Goal: Transaction & Acquisition: Purchase product/service

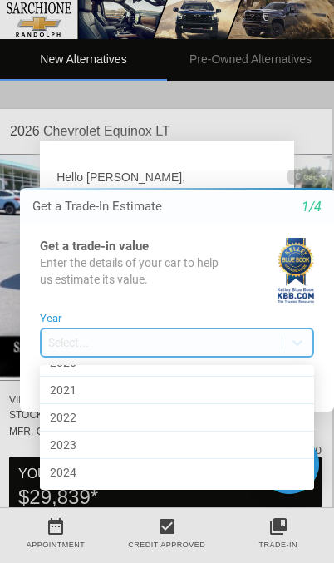
scroll to position [787, 0]
click at [73, 388] on div "2021" at bounding box center [177, 392] width 274 height 27
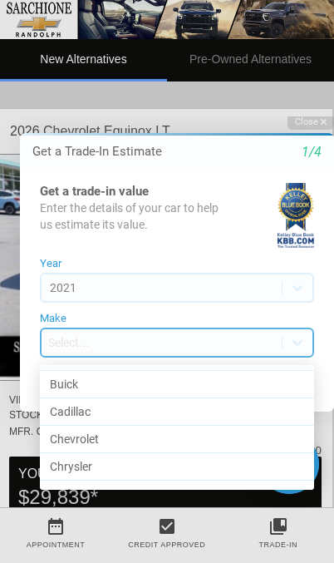
scroll to position [161, 0]
click at [86, 445] on div "Chevrolet" at bounding box center [177, 440] width 274 height 27
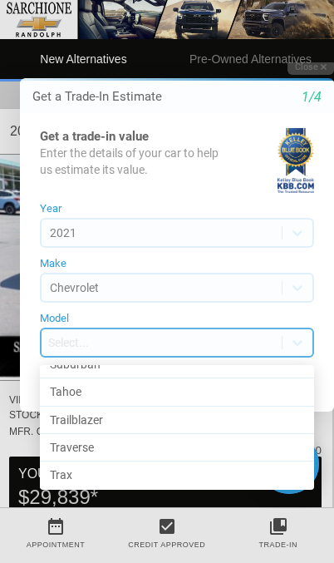
scroll to position [703, 0]
click at [83, 421] on div "Trailblazer" at bounding box center [177, 421] width 274 height 27
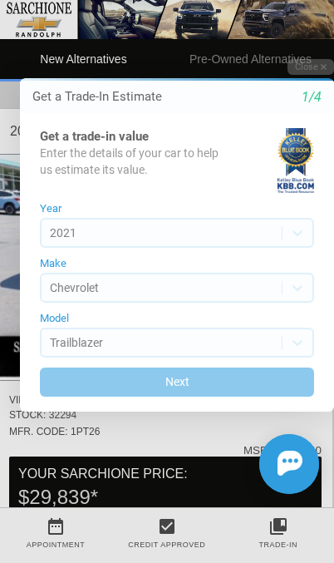
click at [208, 382] on button "Next" at bounding box center [177, 381] width 274 height 29
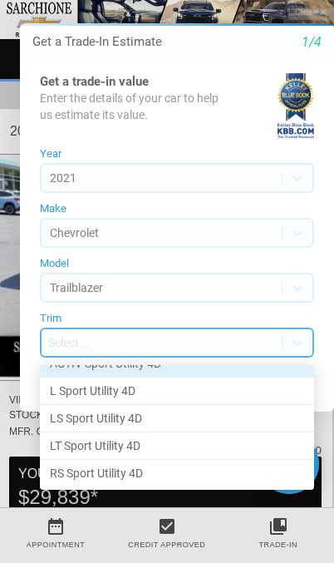
scroll to position [17, 0]
click at [108, 418] on div "LS Sport Utility 4D" at bounding box center [177, 419] width 274 height 27
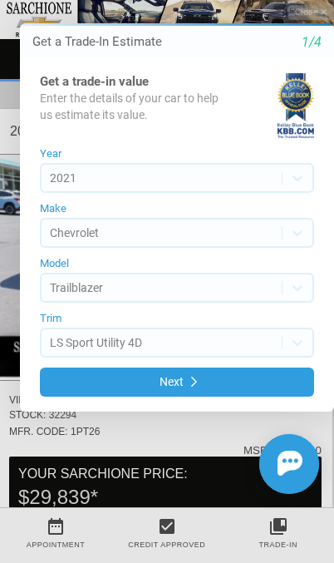
click at [214, 391] on button "Next" at bounding box center [177, 380] width 274 height 29
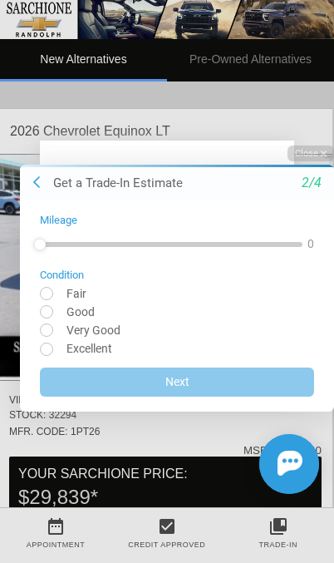
click at [43, 308] on input "radio" at bounding box center [177, 311] width 274 height 12
radio input "true"
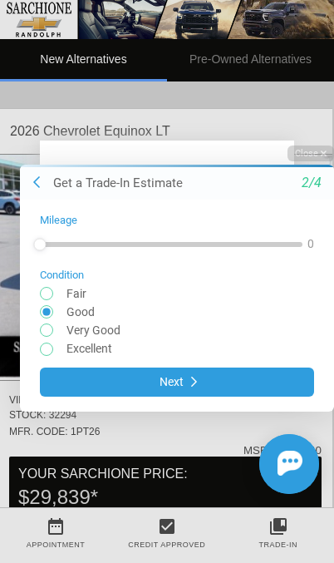
click at [204, 387] on button "Next" at bounding box center [177, 380] width 274 height 29
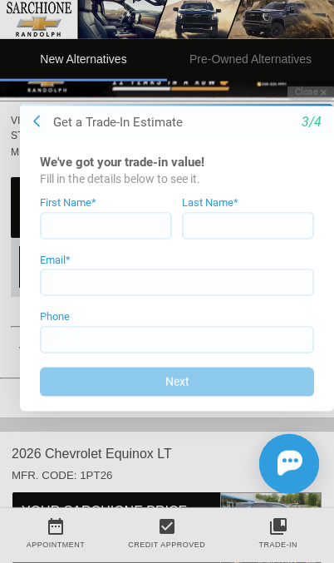
scroll to position [266, 0]
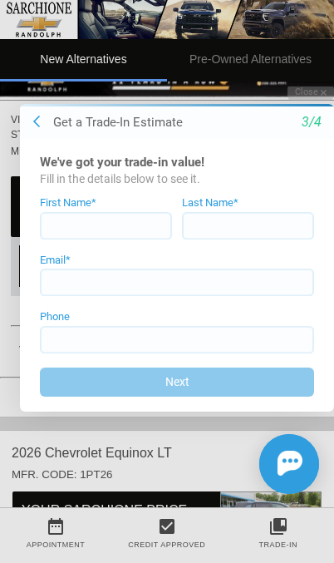
click at [309, 99] on button "Close" at bounding box center [311, 92] width 47 height 16
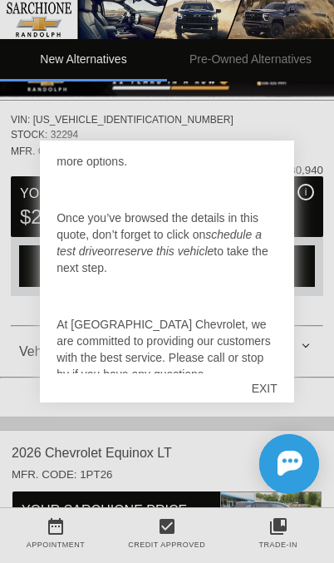
scroll to position [223, 0]
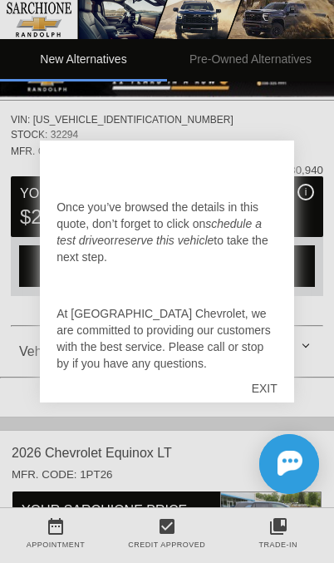
click at [274, 413] on div "EXIT" at bounding box center [264, 388] width 59 height 50
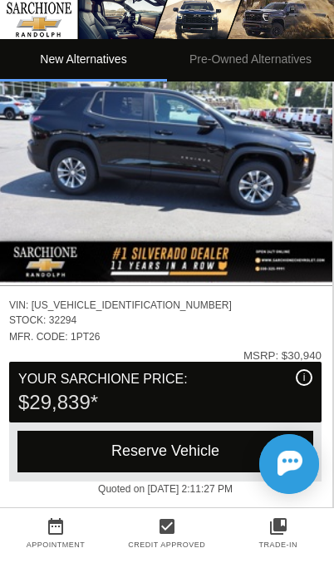
scroll to position [0, 2]
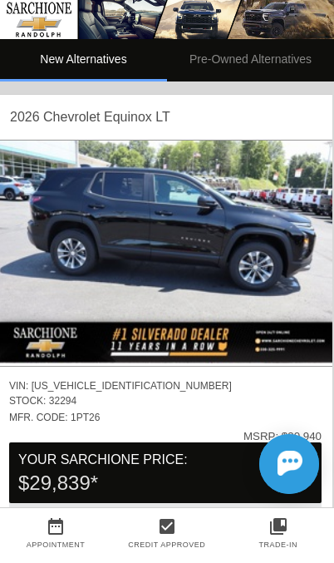
click at [209, 246] on img at bounding box center [165, 251] width 334 height 223
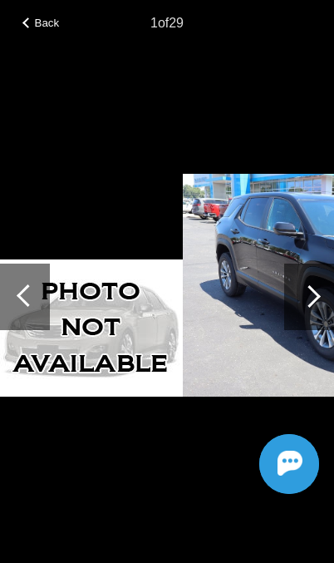
click at [319, 283] on div at bounding box center [309, 296] width 50 height 66
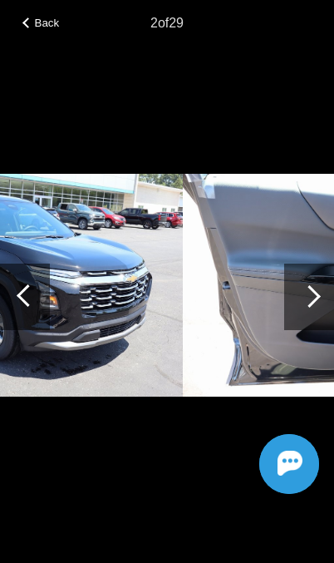
click at [322, 304] on div at bounding box center [309, 296] width 50 height 66
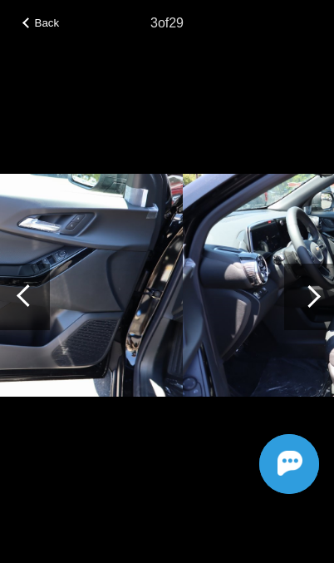
click at [308, 310] on div at bounding box center [309, 296] width 50 height 66
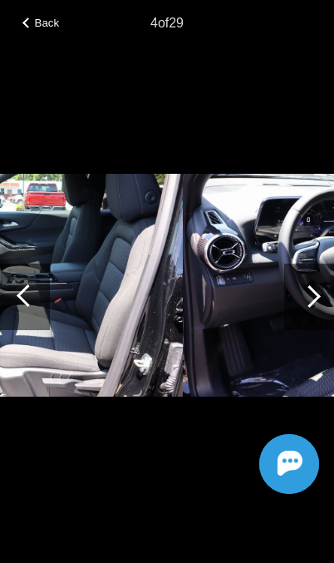
click at [306, 309] on div at bounding box center [309, 296] width 50 height 66
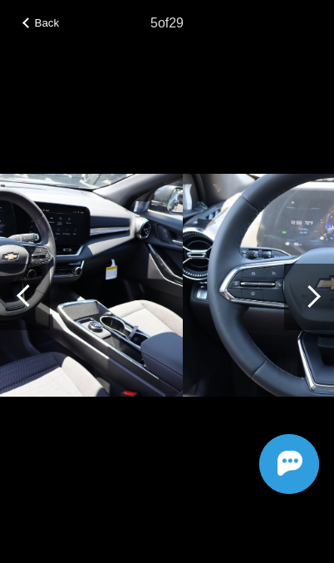
click at [309, 297] on div at bounding box center [309, 296] width 22 height 22
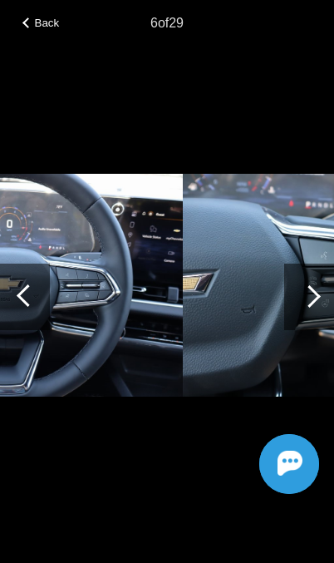
click at [314, 299] on div at bounding box center [309, 296] width 22 height 22
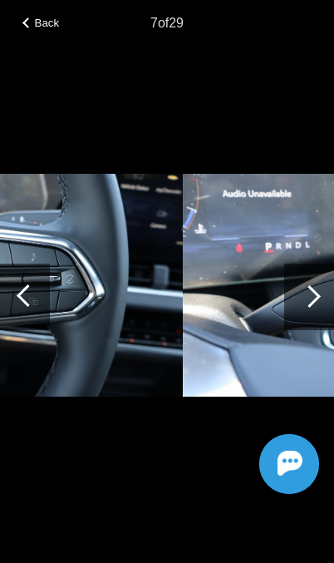
click at [313, 302] on div at bounding box center [309, 296] width 22 height 22
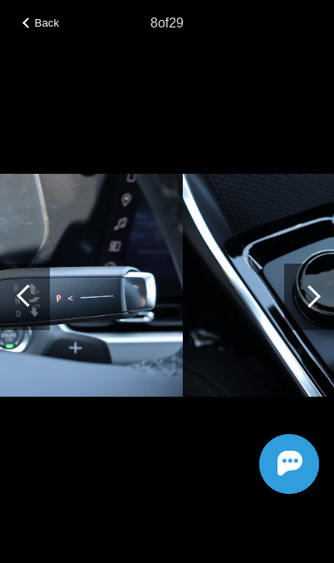
click at [308, 301] on div at bounding box center [309, 296] width 22 height 22
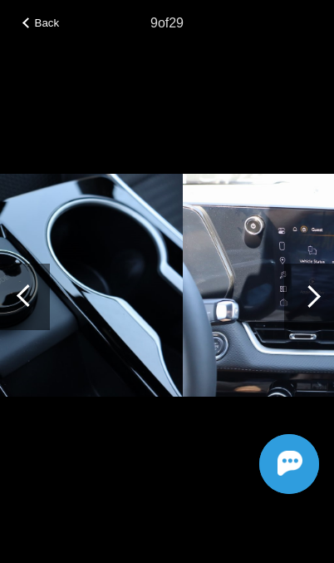
click at [304, 309] on div at bounding box center [309, 296] width 50 height 66
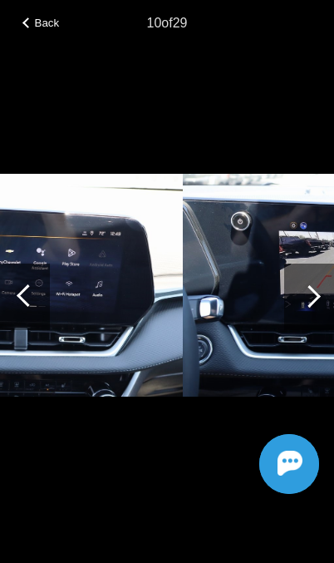
click at [310, 304] on div at bounding box center [309, 296] width 22 height 22
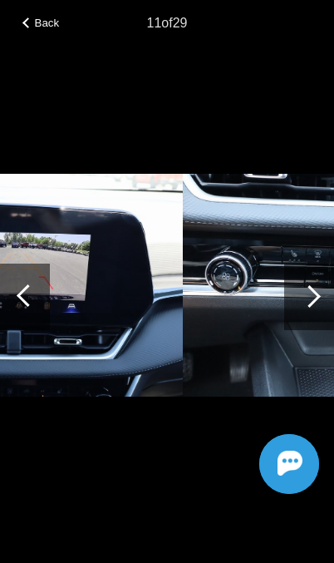
click at [317, 302] on div at bounding box center [309, 296] width 50 height 66
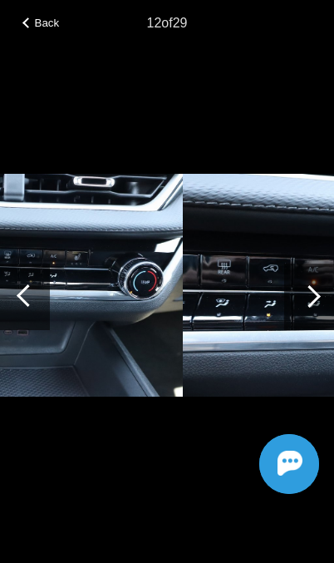
click at [307, 302] on div at bounding box center [309, 296] width 22 height 22
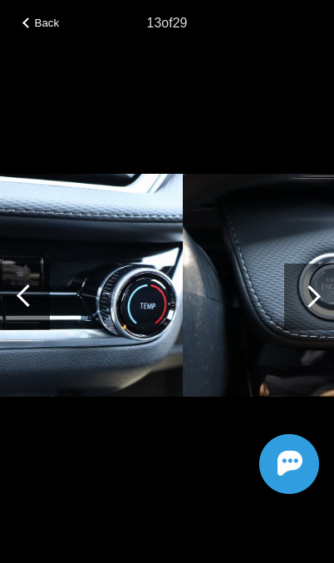
click at [299, 306] on div at bounding box center [309, 296] width 50 height 66
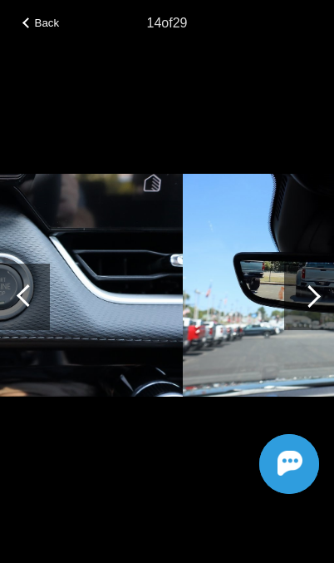
click at [315, 297] on div at bounding box center [309, 296] width 22 height 22
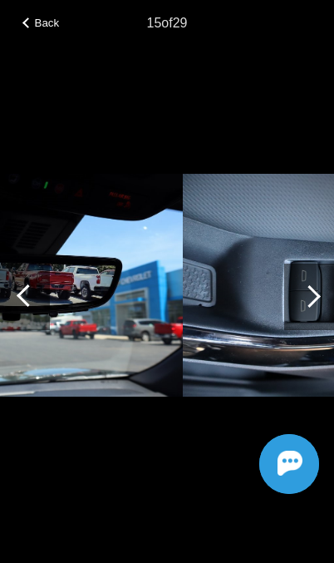
click at [305, 305] on div at bounding box center [309, 296] width 50 height 66
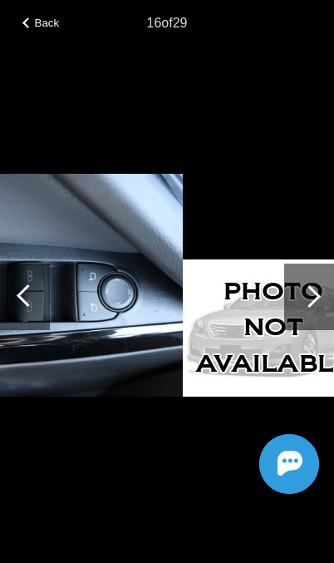
click at [317, 307] on div at bounding box center [309, 296] width 50 height 66
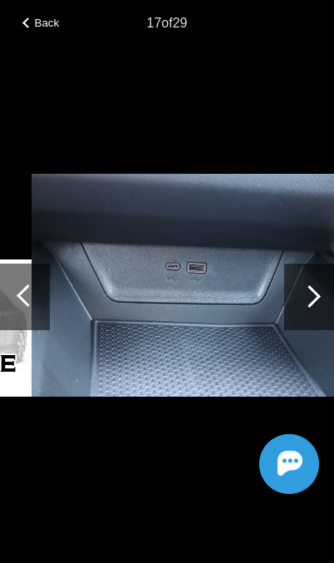
click at [307, 302] on div at bounding box center [309, 296] width 22 height 22
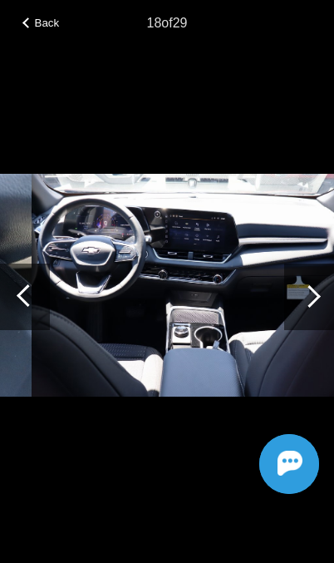
click at [326, 280] on div at bounding box center [309, 296] width 50 height 66
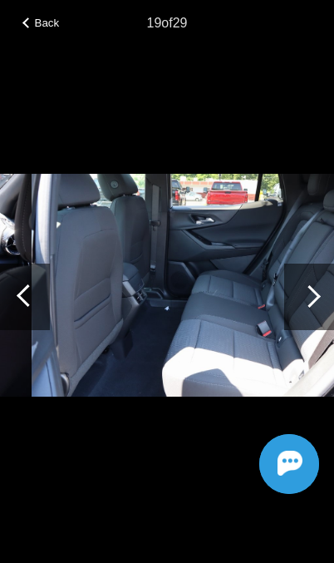
click at [311, 296] on div at bounding box center [309, 296] width 22 height 22
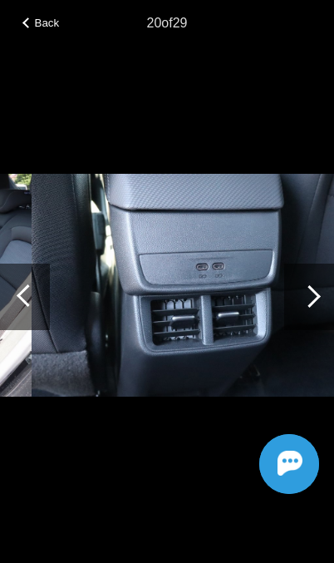
click at [311, 301] on div at bounding box center [309, 296] width 22 height 22
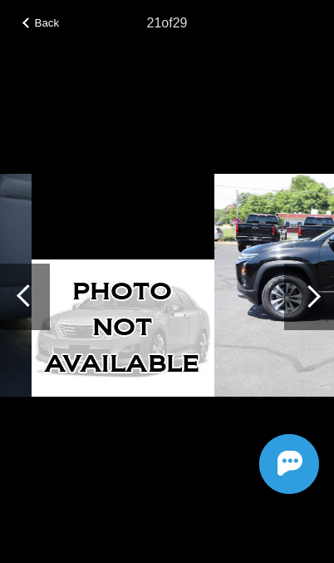
click at [312, 299] on div at bounding box center [309, 296] width 22 height 22
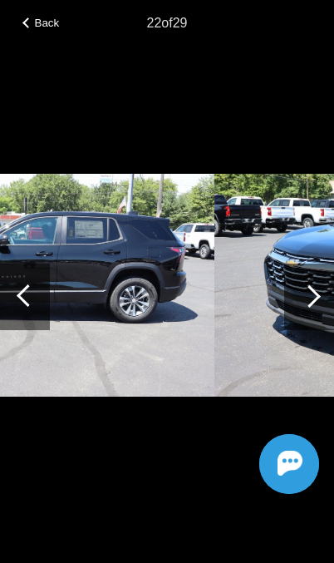
click at [313, 299] on div at bounding box center [309, 296] width 22 height 22
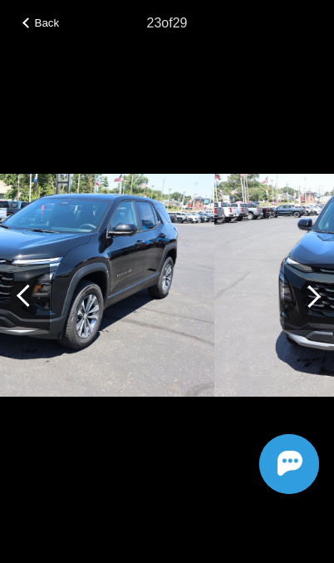
click at [303, 305] on div at bounding box center [309, 296] width 50 height 66
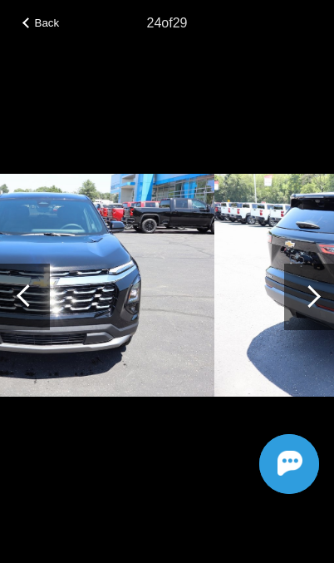
click at [29, 28] on div at bounding box center [27, 22] width 11 height 11
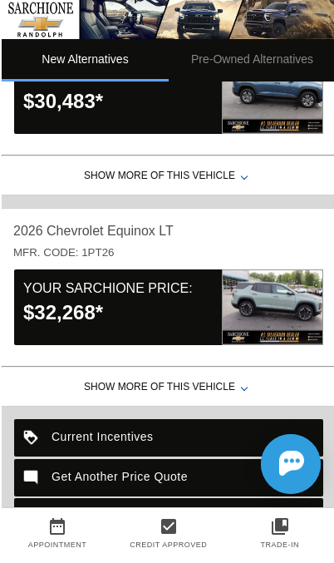
scroll to position [702, 0]
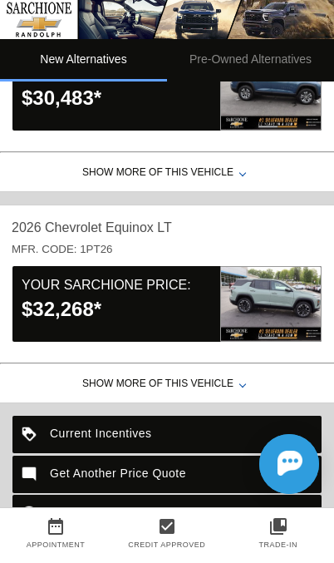
click at [187, 323] on div "$32,268*" at bounding box center [121, 309] width 199 height 28
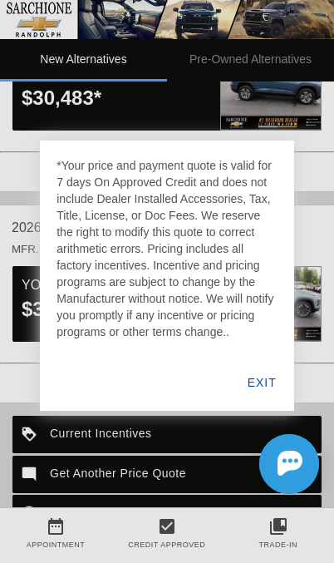
click at [269, 406] on div "EXIT" at bounding box center [262, 382] width 64 height 57
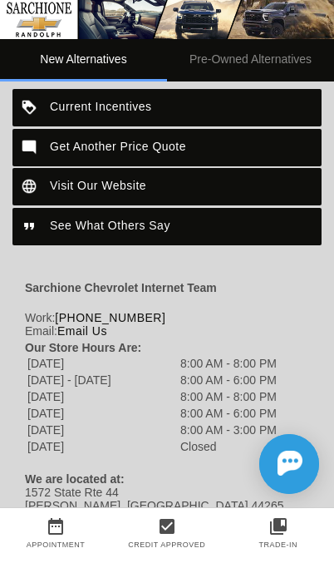
scroll to position [1030, 0]
